Goal: Transaction & Acquisition: Purchase product/service

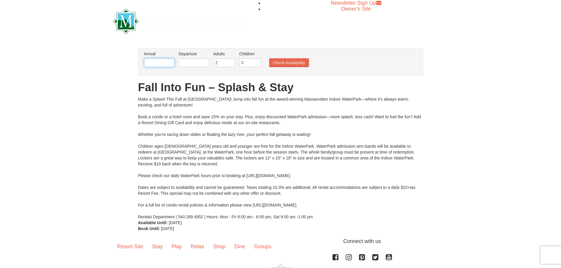
click at [151, 59] on input "text" at bounding box center [159, 62] width 31 height 9
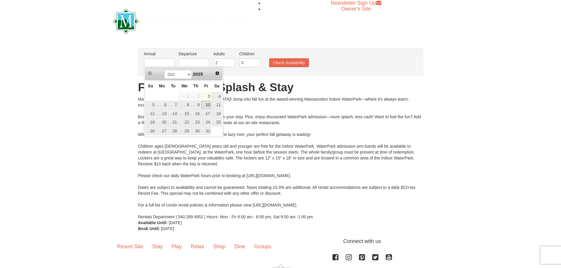
click at [207, 107] on link "10" at bounding box center [207, 105] width 10 height 8
type input "10/10/2025"
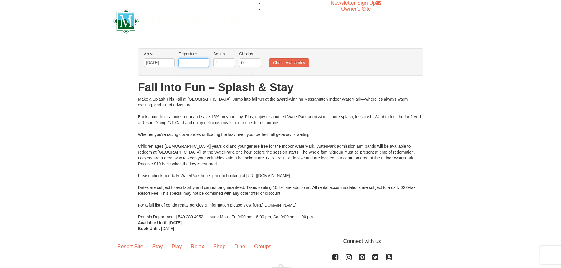
click at [198, 63] on input "text" at bounding box center [194, 62] width 31 height 9
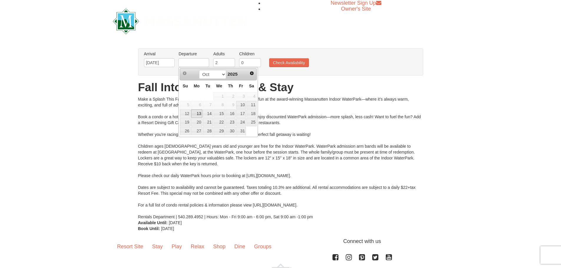
click at [199, 116] on link "13" at bounding box center [196, 114] width 11 height 8
type input "[DATE]"
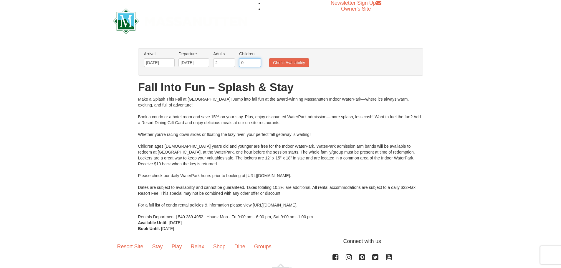
click at [244, 62] on input "0" at bounding box center [250, 62] width 22 height 9
type input "1"
click at [256, 61] on input "1" at bounding box center [250, 62] width 22 height 9
click at [271, 62] on button "Check Availability" at bounding box center [289, 62] width 40 height 9
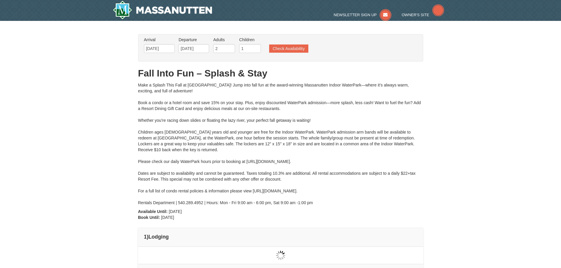
type input "[DATE]"
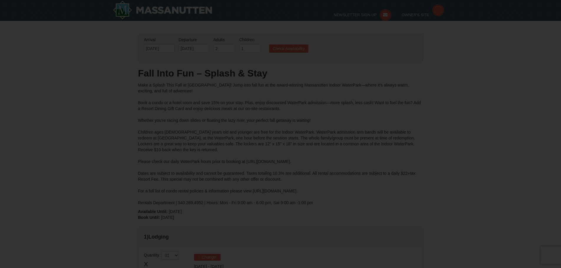
type input "[DATE]"
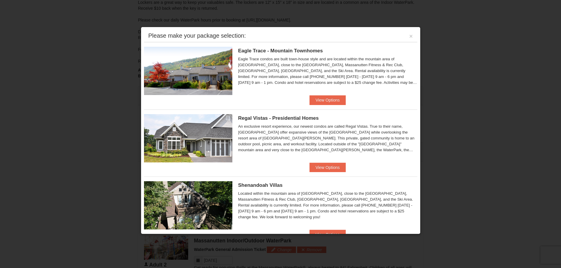
scroll to position [134, 0]
click at [351, 66] on div "Eagle Trace condos are built town-house style and are located within the mounta…" at bounding box center [327, 70] width 179 height 29
click at [271, 49] on span "Eagle Trace - Mountain Townhomes" at bounding box center [280, 51] width 85 height 6
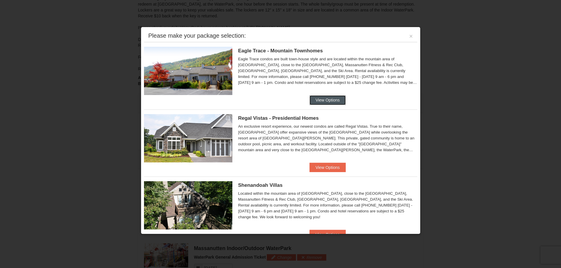
click at [325, 100] on button "View Options" at bounding box center [328, 99] width 36 height 9
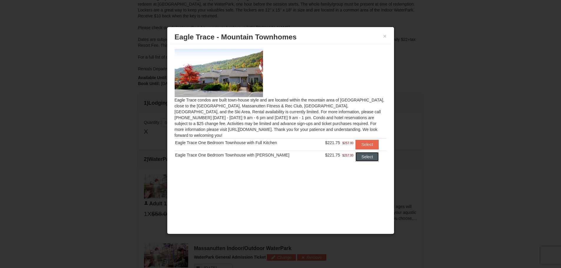
click at [362, 152] on button "Select" at bounding box center [367, 156] width 23 height 9
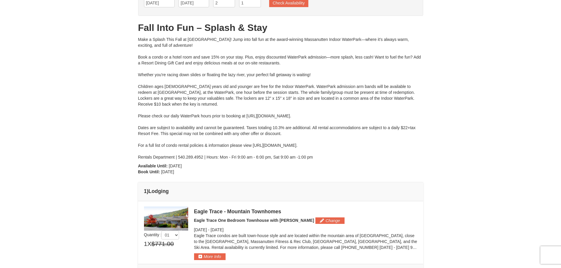
scroll to position [75, 0]
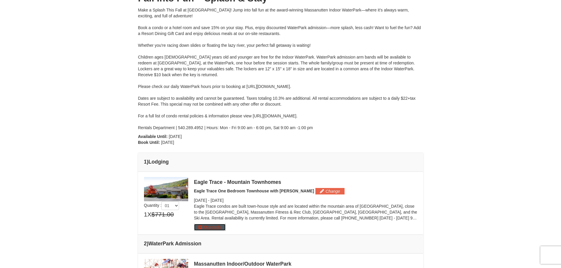
click at [210, 229] on button "More Info" at bounding box center [210, 227] width 32 height 6
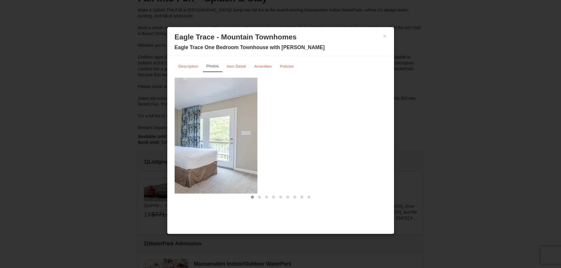
drag, startPoint x: 331, startPoint y: 148, endPoint x: 203, endPoint y: 147, distance: 127.3
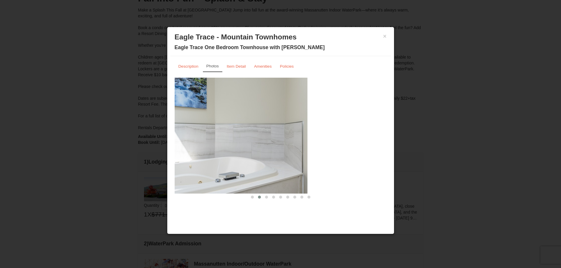
drag, startPoint x: 350, startPoint y: 151, endPoint x: 215, endPoint y: 155, distance: 134.7
click at [215, 155] on img at bounding box center [201, 136] width 212 height 116
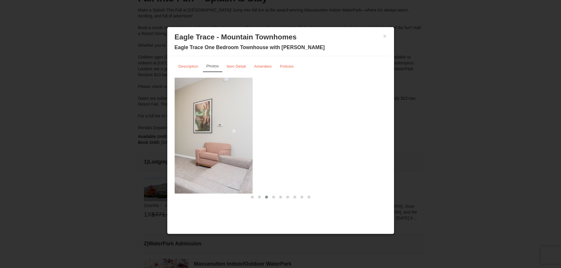
drag, startPoint x: 371, startPoint y: 154, endPoint x: 222, endPoint y: 165, distance: 149.5
click at [230, 165] on img at bounding box center [147, 136] width 212 height 116
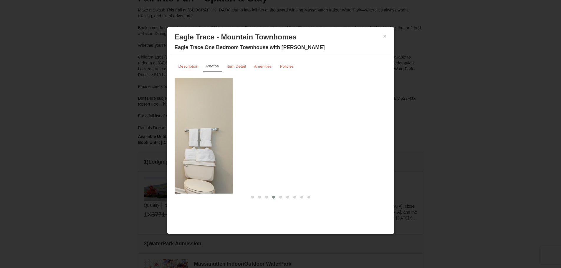
drag, startPoint x: 359, startPoint y: 159, endPoint x: 165, endPoint y: 165, distance: 194.3
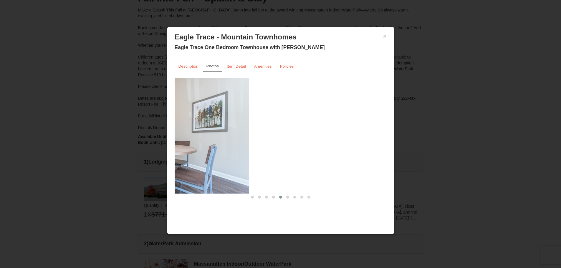
drag, startPoint x: 349, startPoint y: 159, endPoint x: 187, endPoint y: 159, distance: 162.1
click at [188, 159] on img at bounding box center [143, 136] width 212 height 116
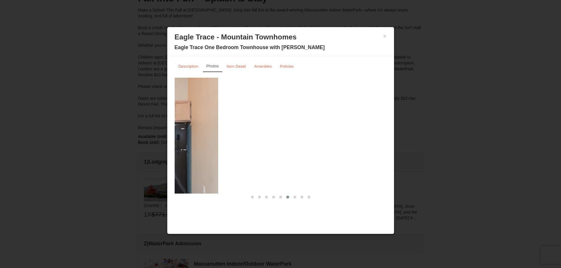
drag, startPoint x: 361, startPoint y: 149, endPoint x: 165, endPoint y: 133, distance: 196.6
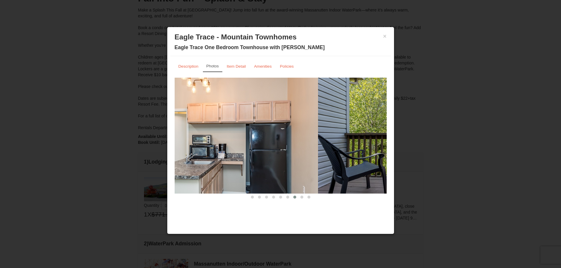
drag, startPoint x: 199, startPoint y: 136, endPoint x: 350, endPoint y: 127, distance: 151.7
click at [345, 127] on img at bounding box center [424, 136] width 212 height 116
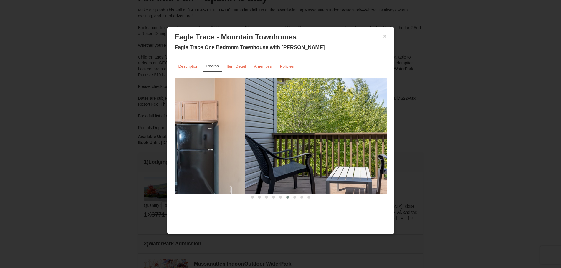
drag, startPoint x: 324, startPoint y: 152, endPoint x: 224, endPoint y: 145, distance: 100.4
click at [220, 145] on img at bounding box center [139, 136] width 212 height 116
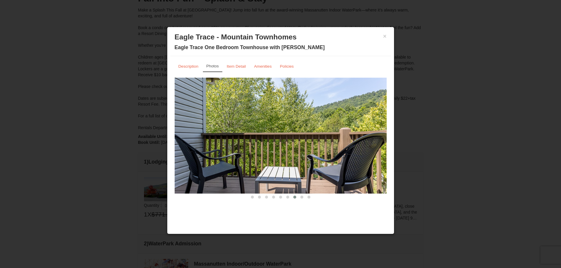
drag, startPoint x: 339, startPoint y: 148, endPoint x: 136, endPoint y: 135, distance: 204.0
drag, startPoint x: 321, startPoint y: 139, endPoint x: 208, endPoint y: 158, distance: 114.6
click at [209, 159] on img at bounding box center [281, 136] width 212 height 116
click at [243, 66] on small "Item Detail" at bounding box center [236, 66] width 19 height 4
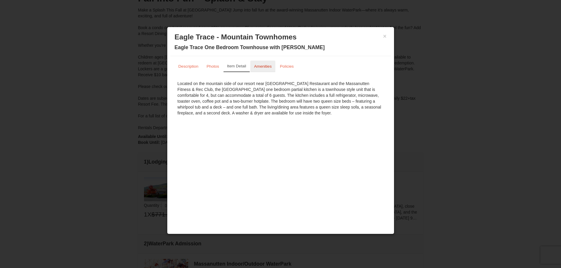
click at [270, 67] on small "Amenities" at bounding box center [263, 66] width 18 height 4
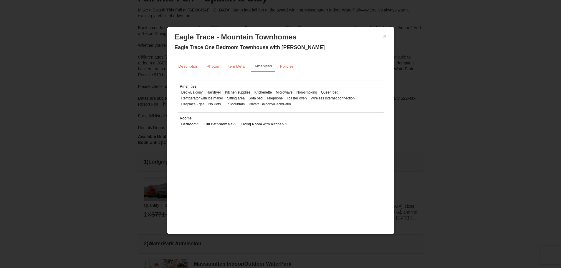
click at [387, 36] on div "× Eagle Trace - Mountain Townhomes Eagle Trace One Bedroom Townhouse with Jacuz…" at bounding box center [280, 43] width 221 height 26
click at [385, 36] on button "×" at bounding box center [385, 36] width 4 height 6
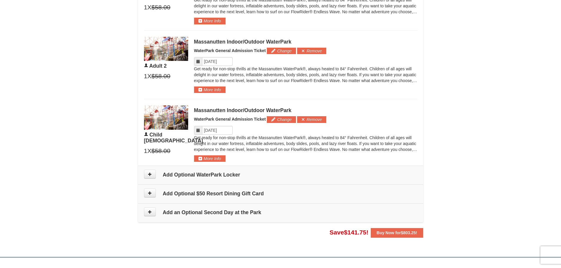
scroll to position [340, 0]
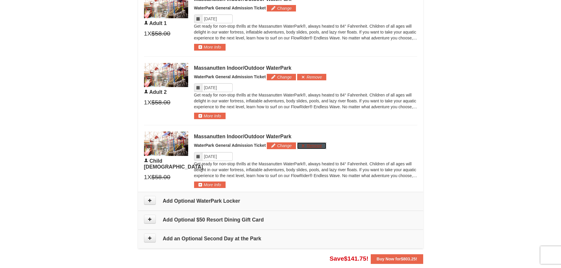
click at [306, 147] on button "Remove" at bounding box center [311, 146] width 29 height 6
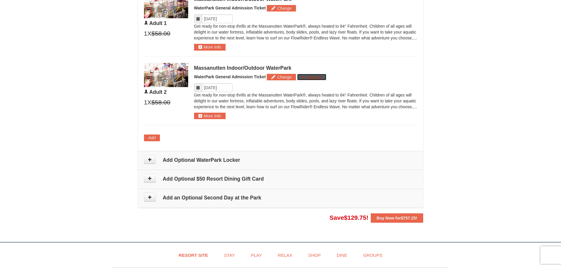
click at [304, 76] on button "Remove" at bounding box center [311, 77] width 29 height 6
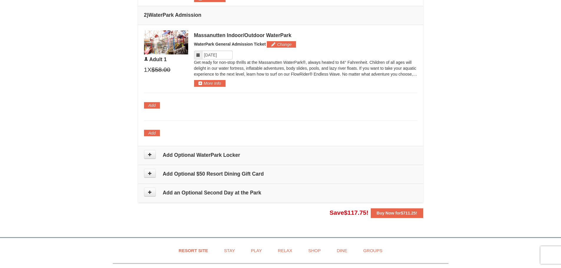
scroll to position [252, 0]
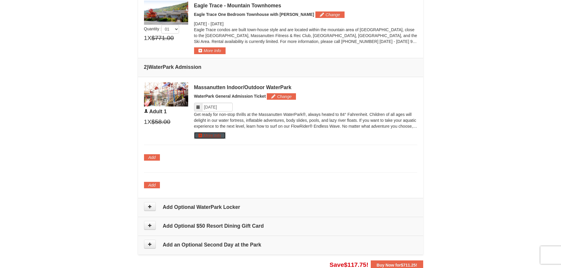
click at [203, 137] on button "More Info" at bounding box center [210, 135] width 32 height 6
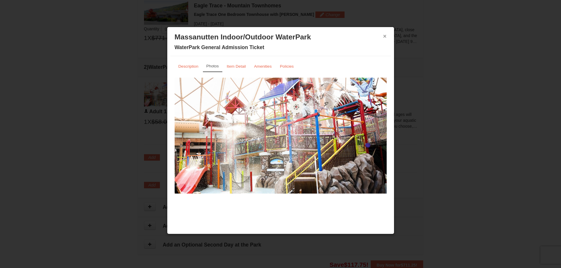
click at [386, 37] on button "×" at bounding box center [385, 36] width 4 height 6
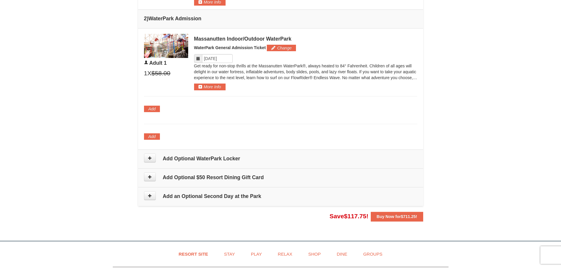
scroll to position [281, 0]
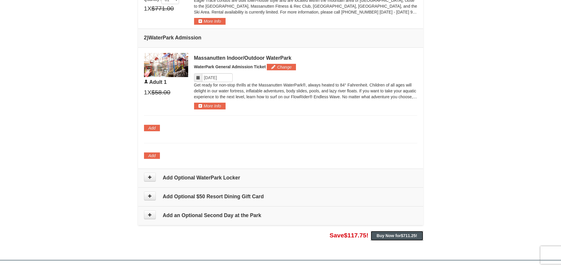
click at [393, 238] on strong "Buy Now for $711.25 !" at bounding box center [397, 236] width 41 height 5
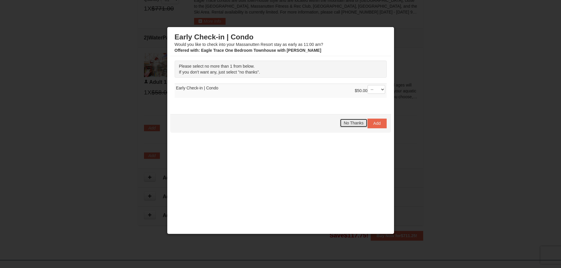
click at [347, 123] on span "No Thanks" at bounding box center [354, 123] width 20 height 5
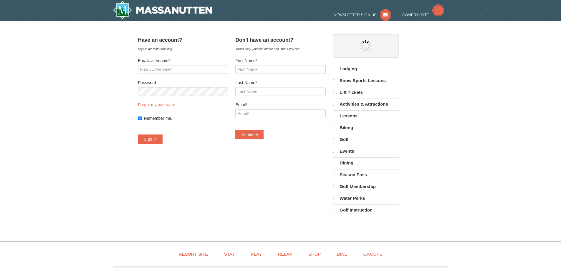
select select "10"
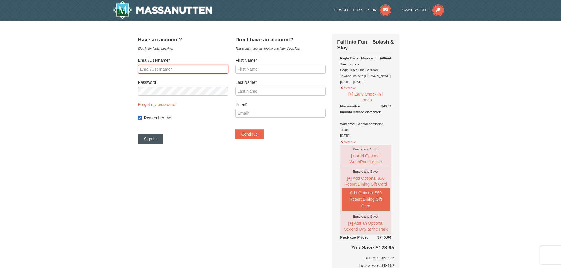
type input "[EMAIL_ADDRESS][DOMAIN_NAME]"
click at [158, 139] on button "Sign In" at bounding box center [150, 138] width 25 height 9
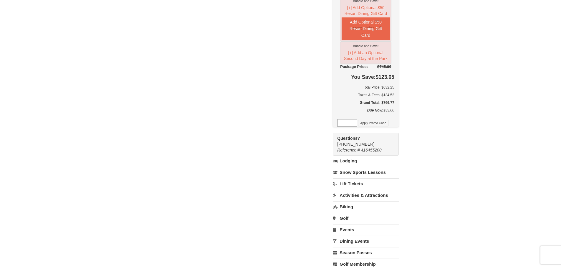
scroll to position [177, 0]
